Goal: Task Accomplishment & Management: Complete application form

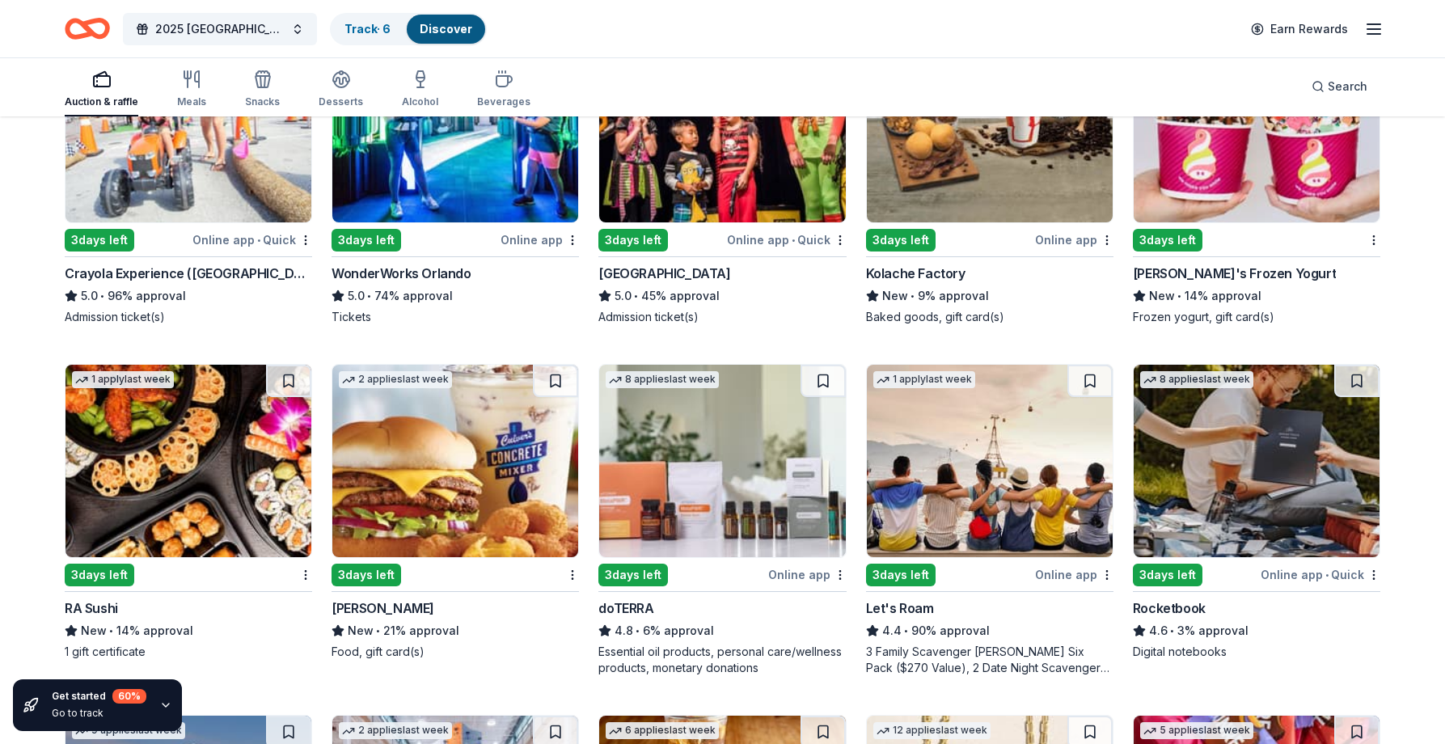
scroll to position [1051, 0]
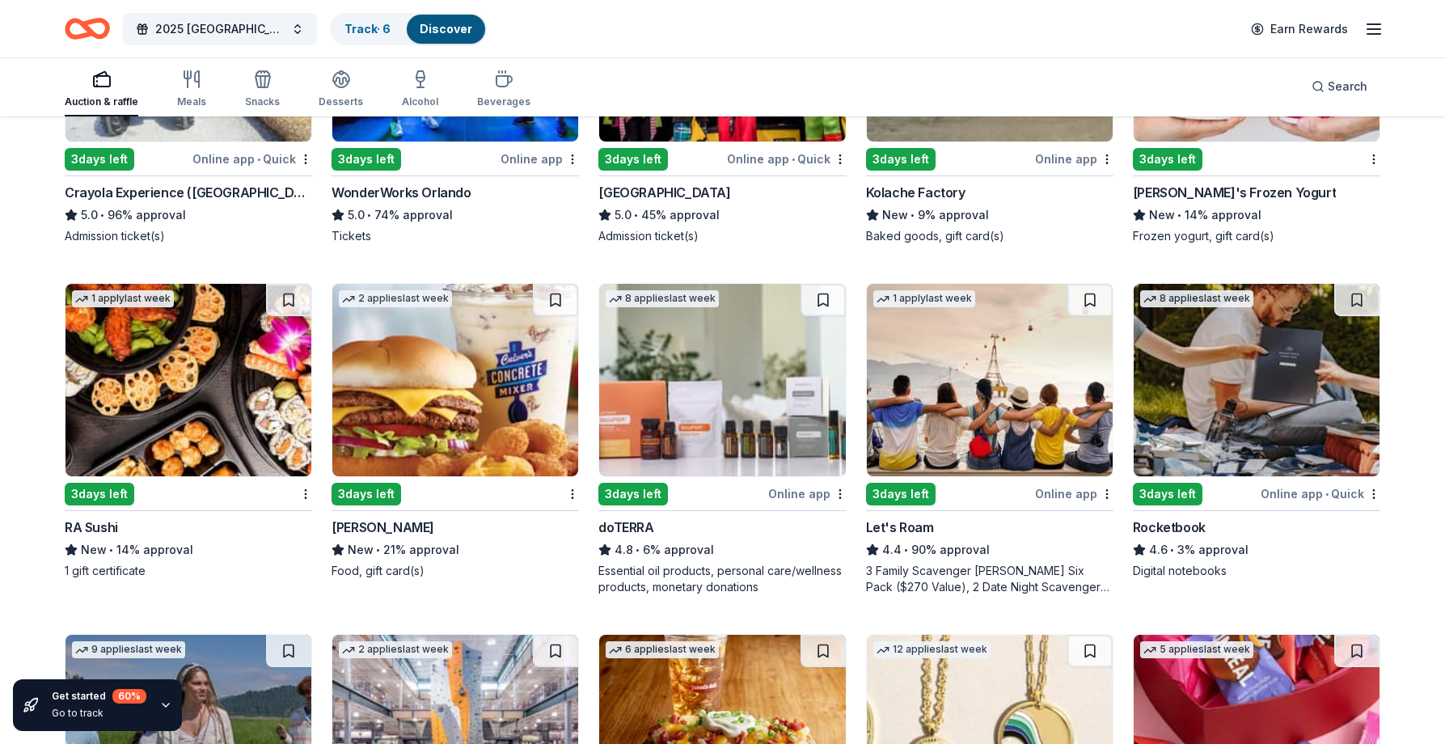
click at [981, 416] on img at bounding box center [990, 380] width 246 height 192
click at [1274, 390] on img at bounding box center [1257, 380] width 246 height 192
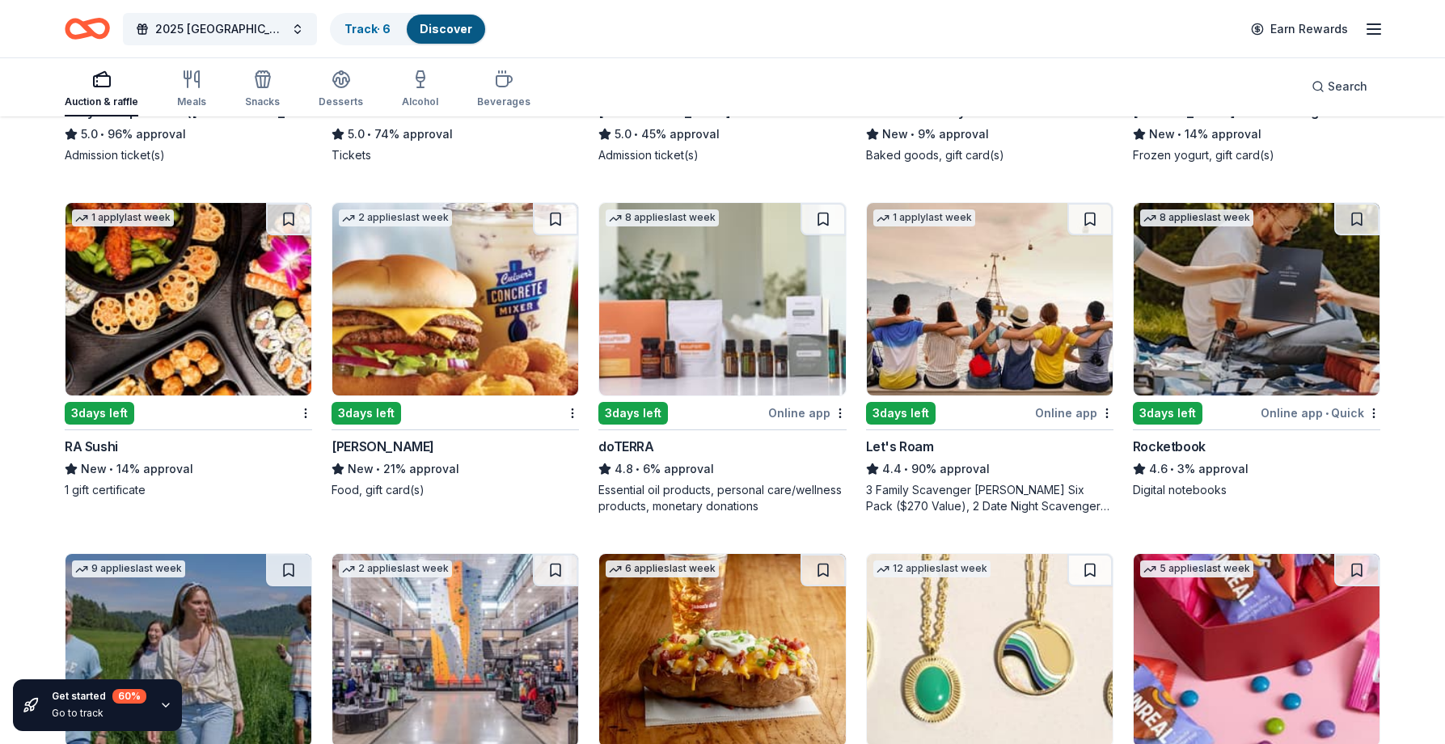
click at [735, 368] on img at bounding box center [722, 299] width 246 height 192
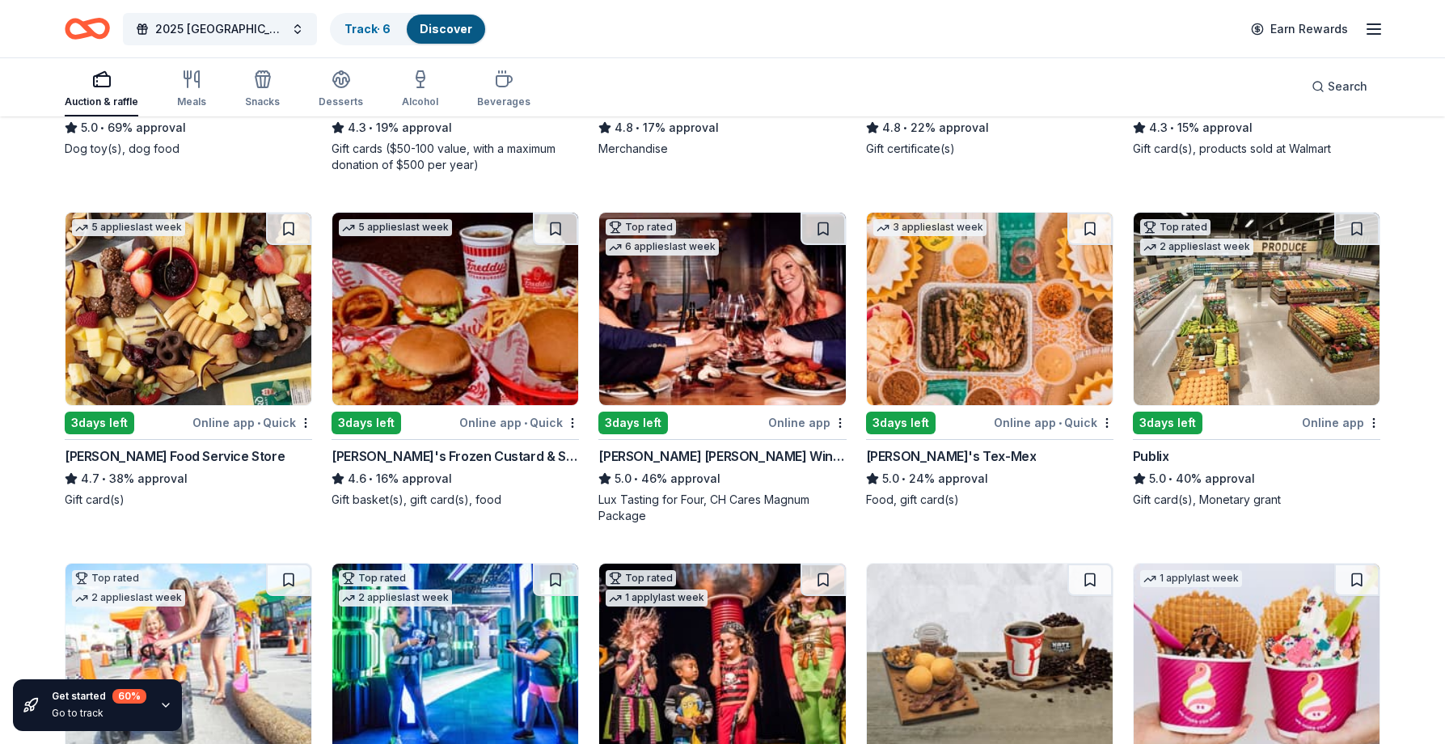
scroll to position [0, 0]
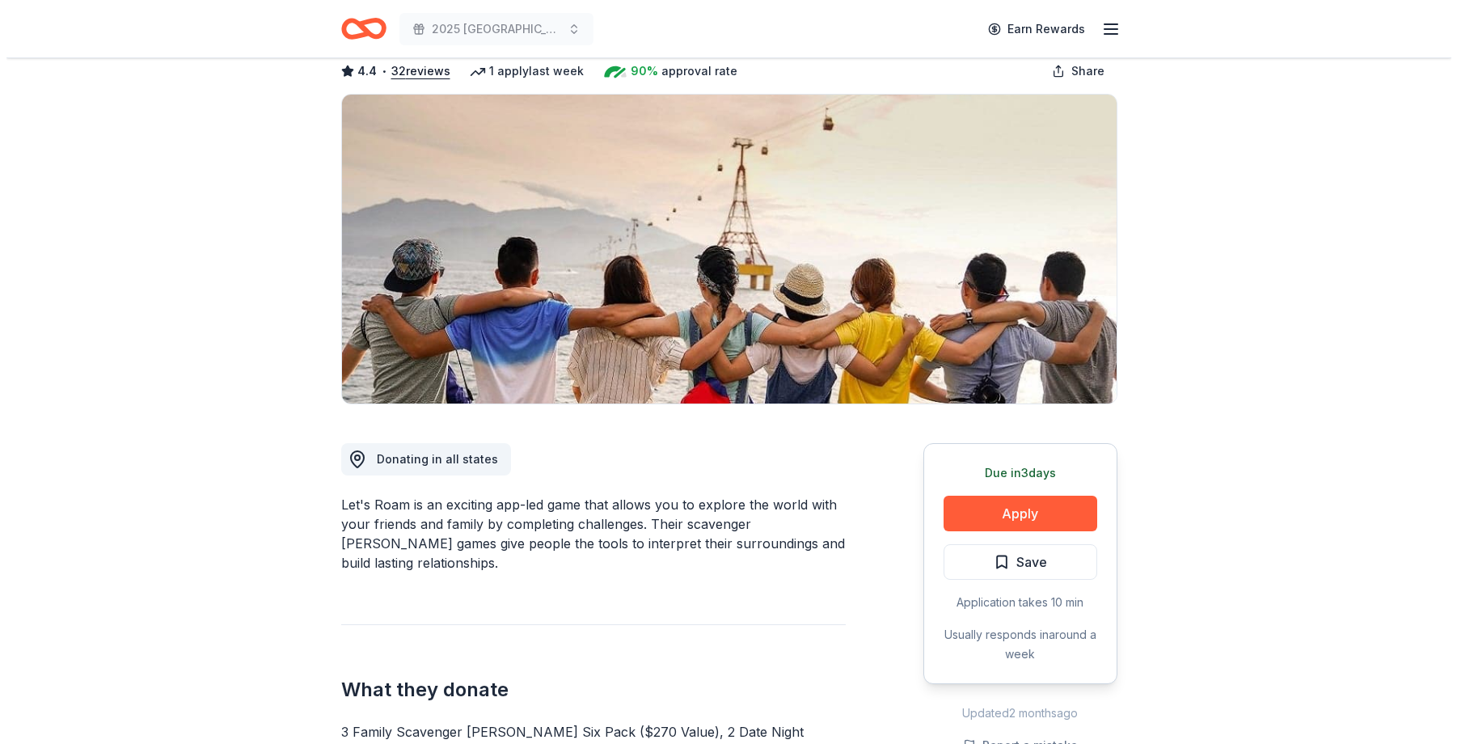
scroll to position [243, 0]
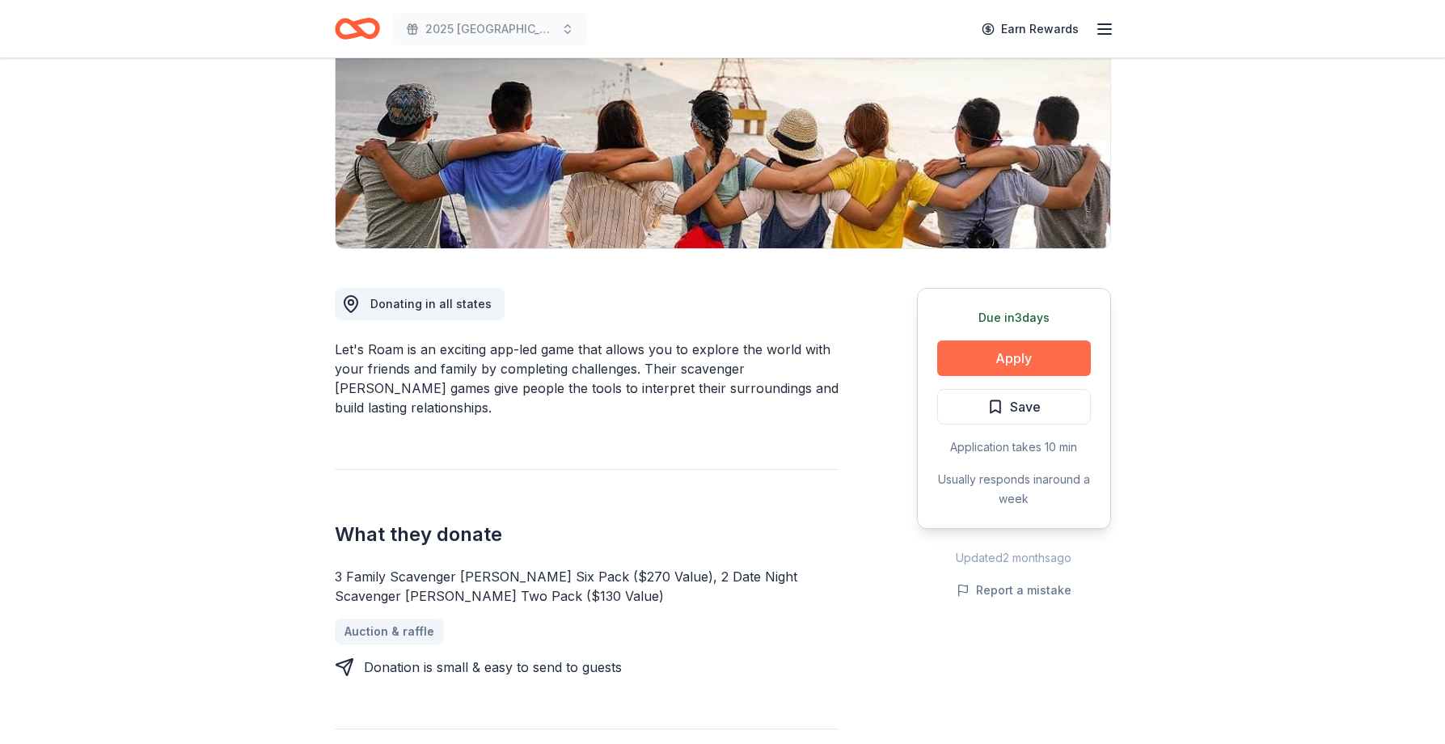
click at [1028, 358] on button "Apply" at bounding box center [1014, 358] width 154 height 36
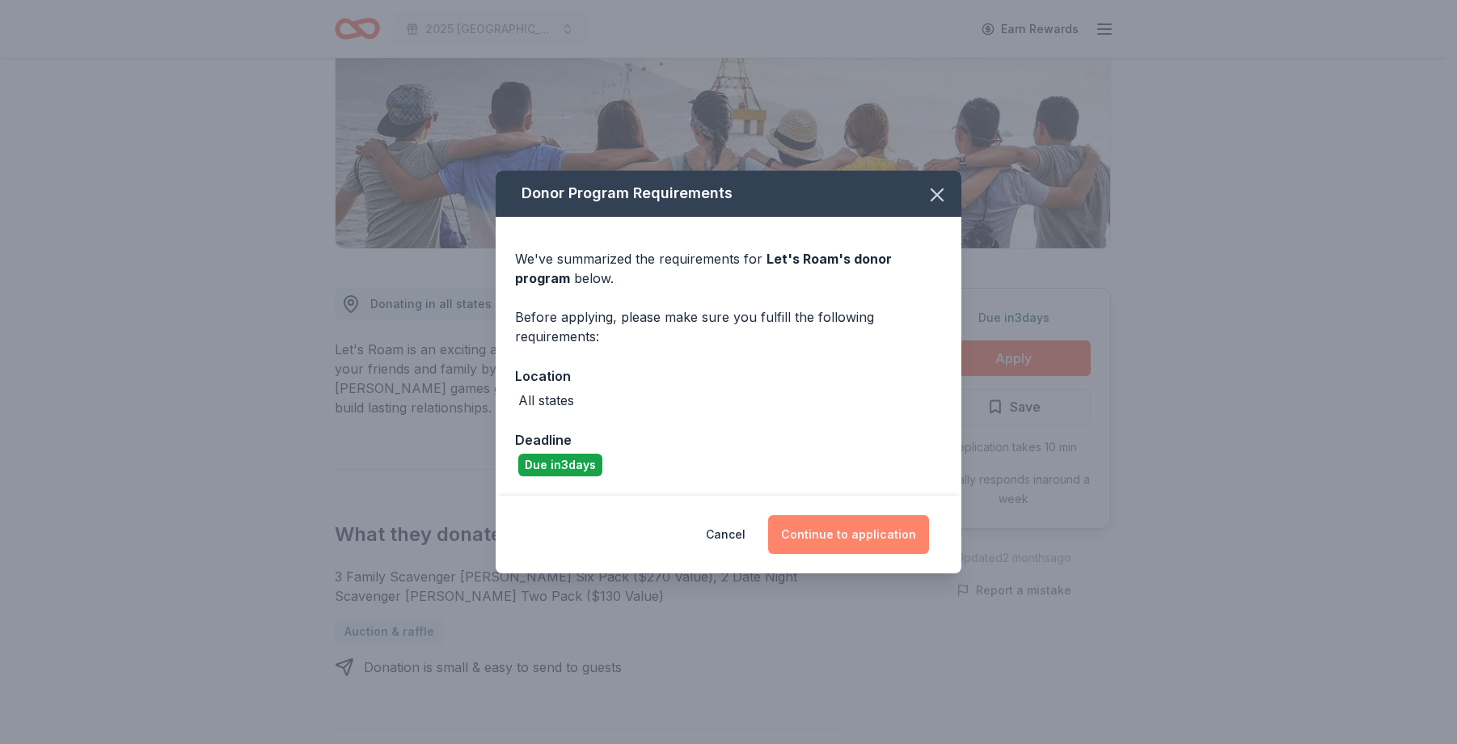
click at [862, 522] on button "Continue to application" at bounding box center [848, 534] width 161 height 39
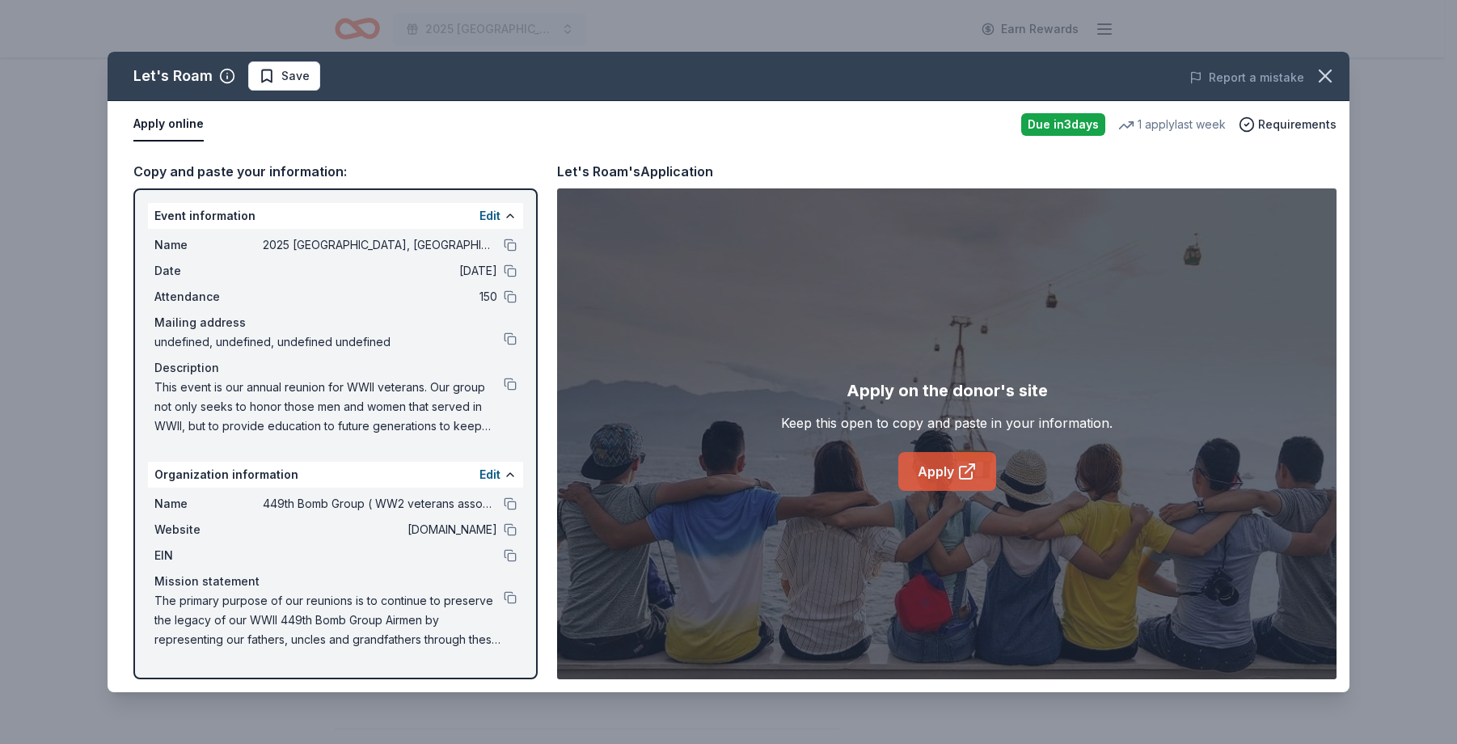
click at [945, 475] on link "Apply" at bounding box center [947, 471] width 98 height 39
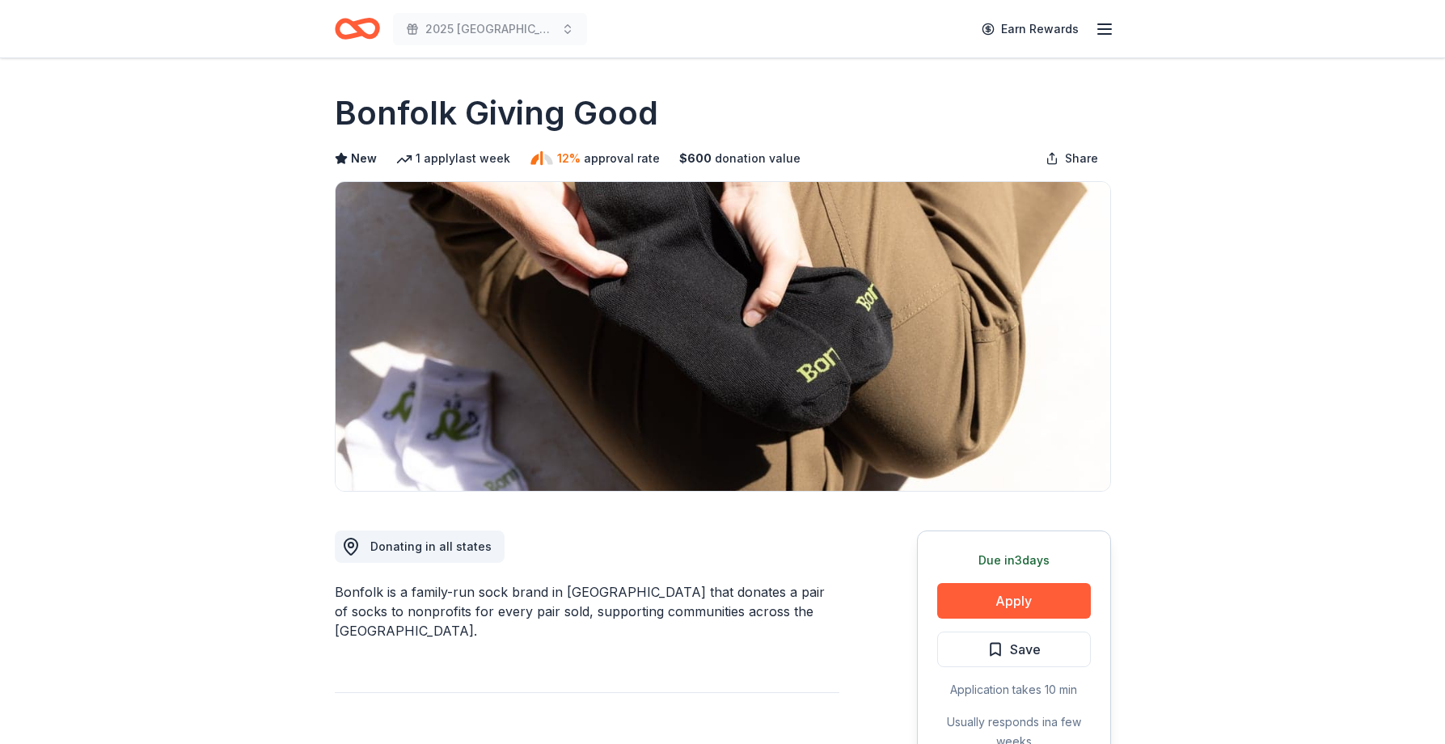
scroll to position [1699, 0]
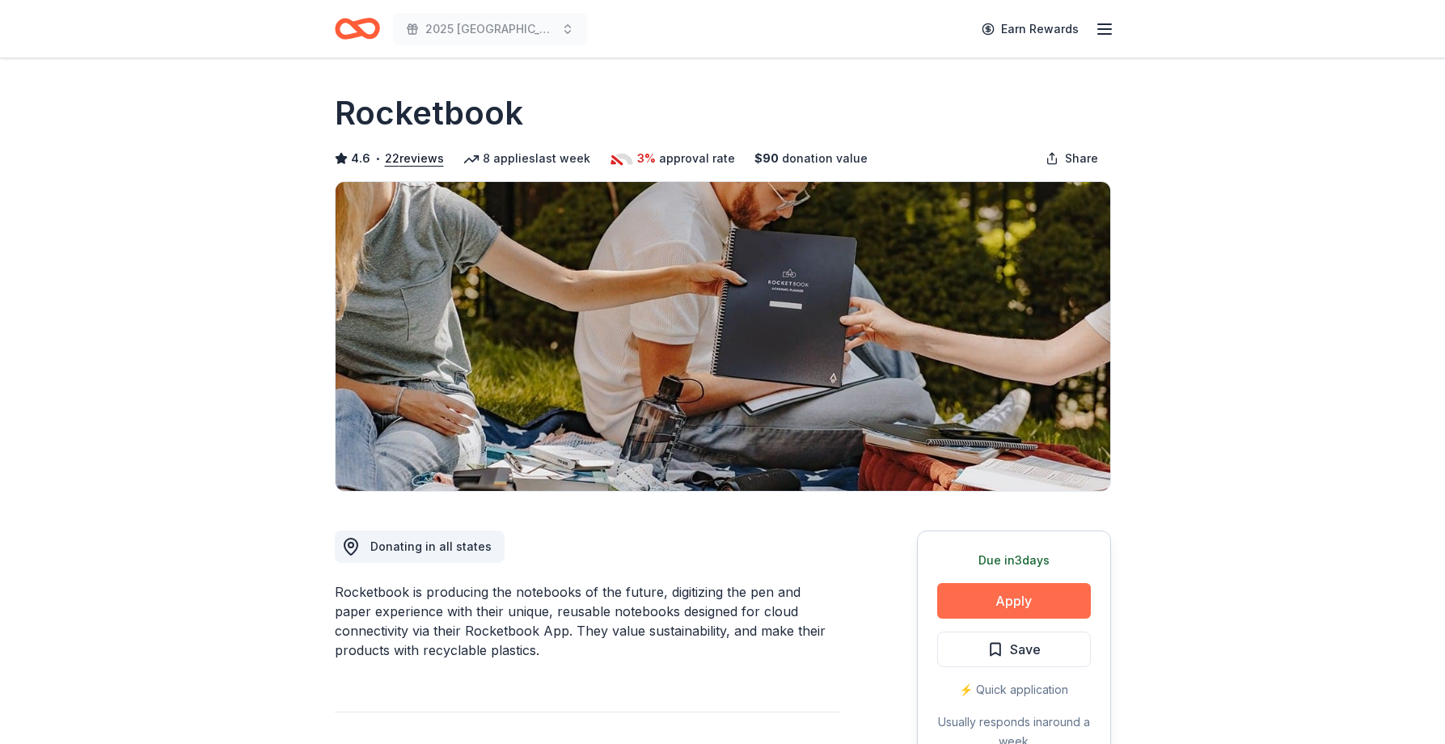
click at [1020, 595] on button "Apply" at bounding box center [1014, 601] width 154 height 36
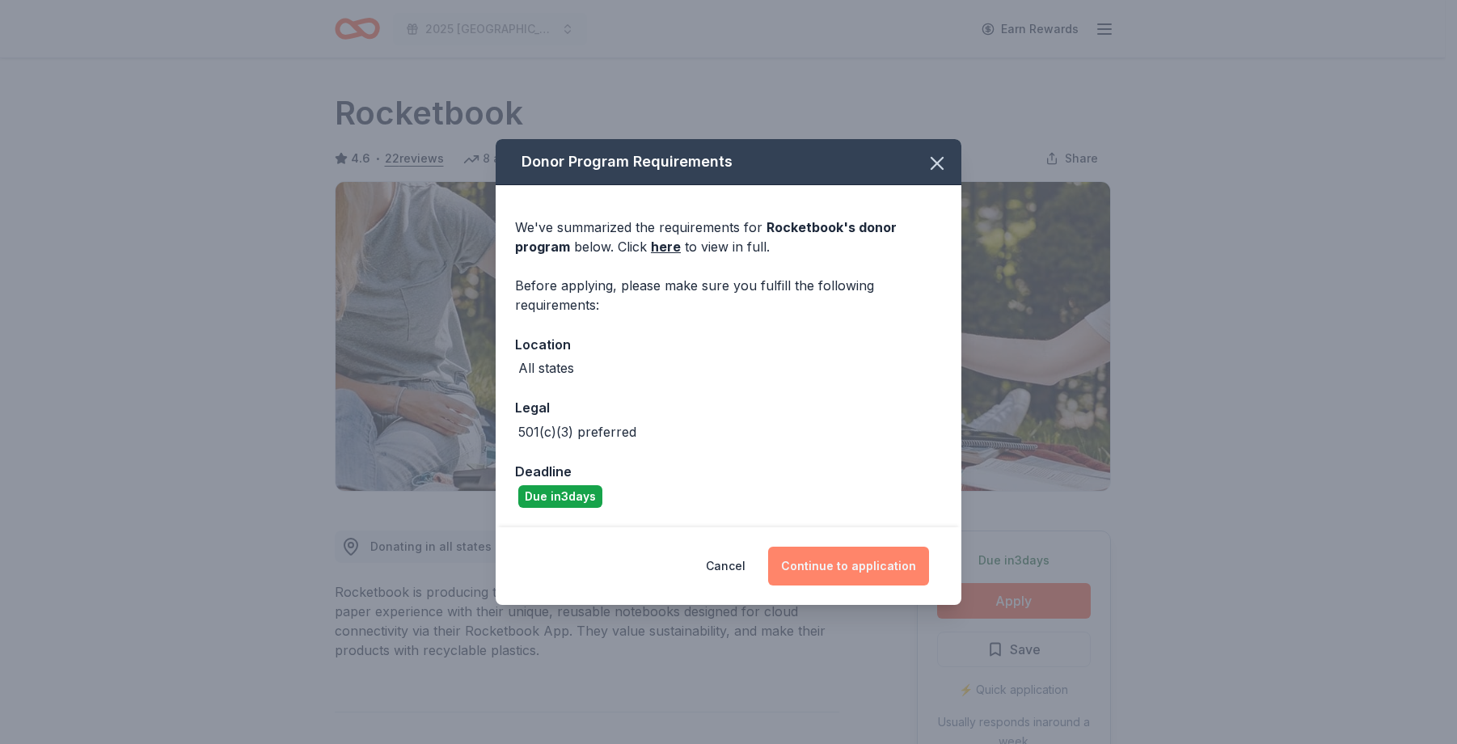
click at [858, 563] on button "Continue to application" at bounding box center [848, 566] width 161 height 39
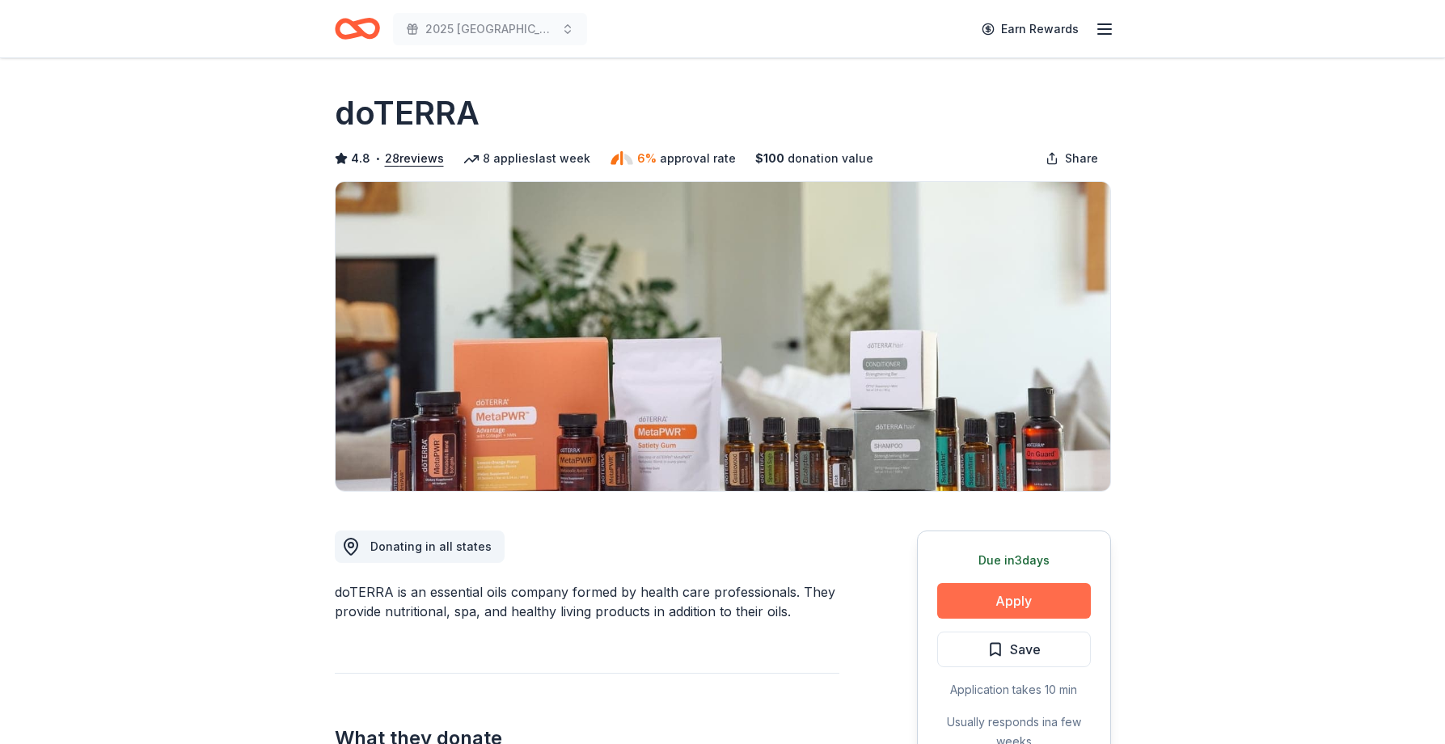
click at [1008, 602] on button "Apply" at bounding box center [1014, 601] width 154 height 36
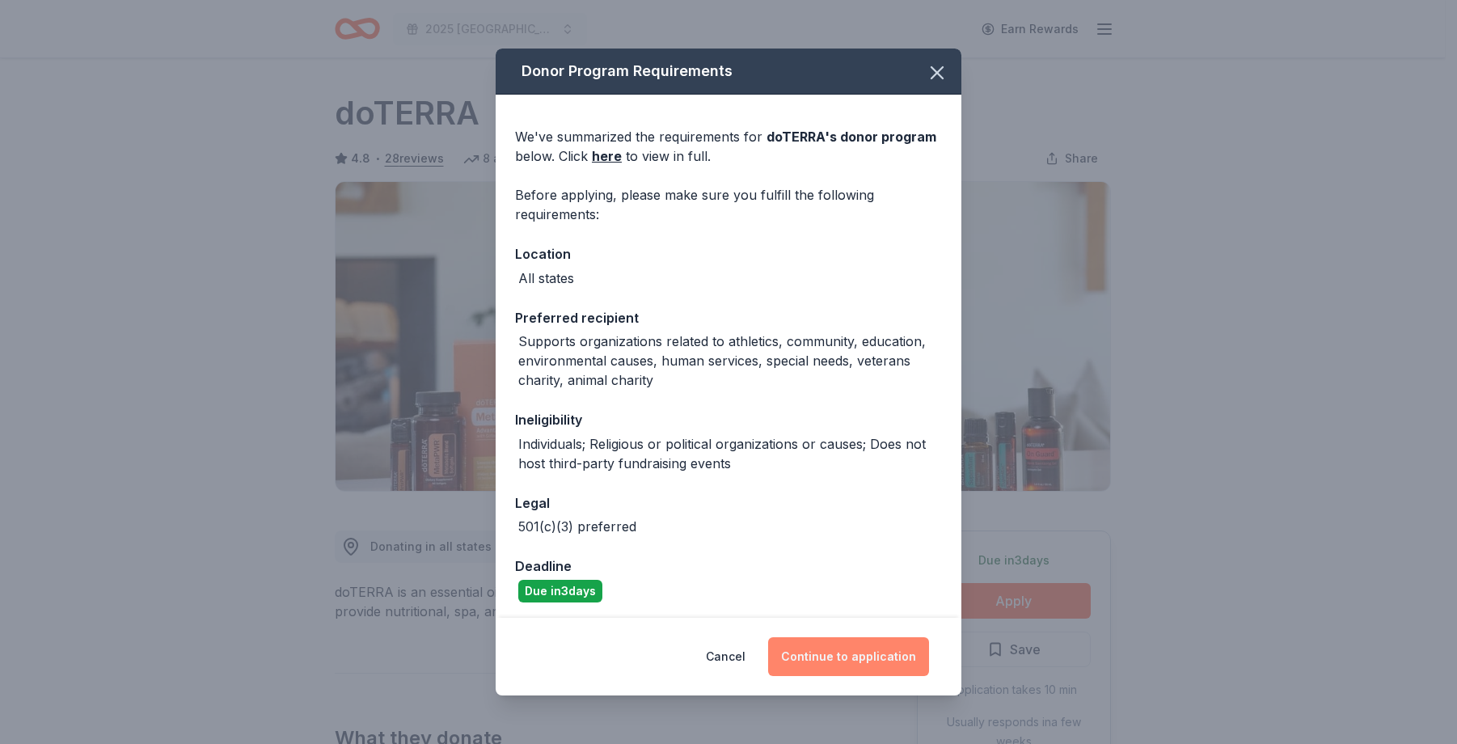
click at [880, 662] on button "Continue to application" at bounding box center [848, 656] width 161 height 39
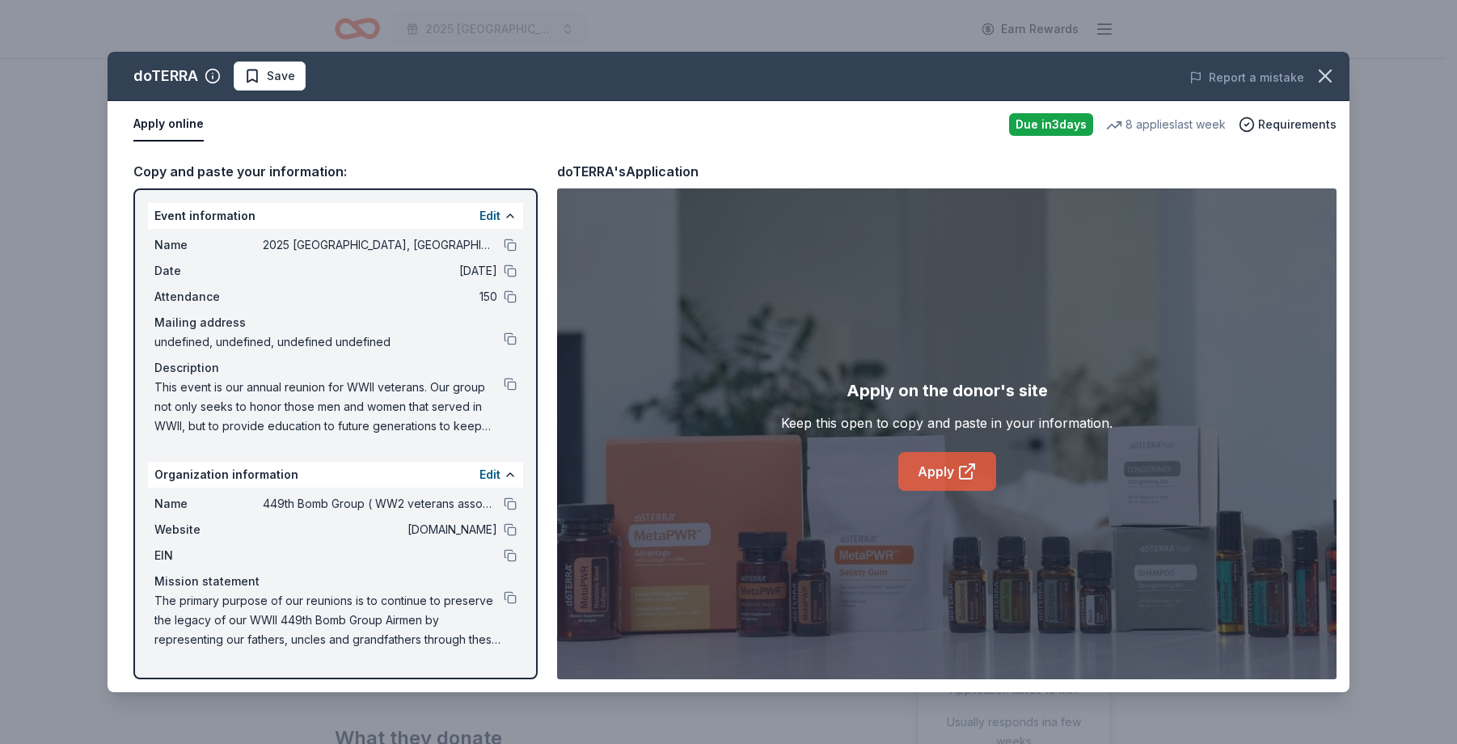
click at [929, 471] on link "Apply" at bounding box center [947, 471] width 98 height 39
